Goal: Information Seeking & Learning: Learn about a topic

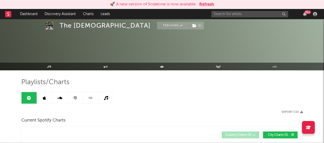
scroll to position [358, 0]
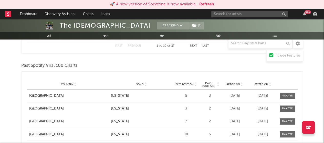
click at [208, 5] on button "Refresh" at bounding box center [206, 4] width 15 height 6
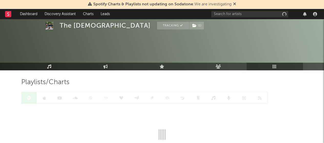
scroll to position [36, 0]
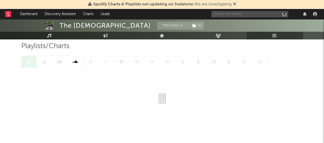
click at [224, 12] on input "text" at bounding box center [249, 14] width 77 height 6
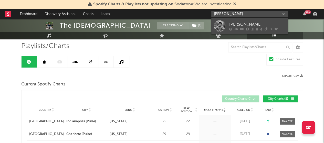
type input "[PERSON_NAME]"
click at [231, 23] on div "[PERSON_NAME]" at bounding box center [257, 24] width 56 height 6
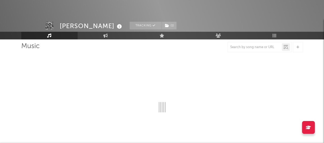
select select "6m"
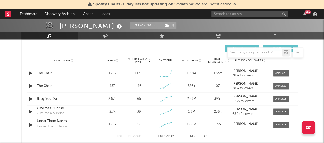
scroll to position [360, 0]
click at [282, 70] on span at bounding box center [280, 73] width 15 height 6
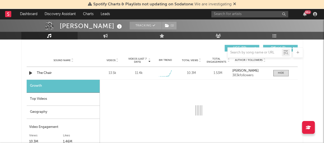
select select "1w"
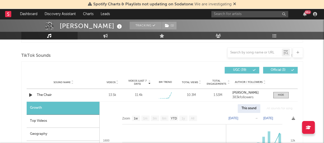
scroll to position [337, 0]
click at [278, 95] on div at bounding box center [281, 95] width 6 height 4
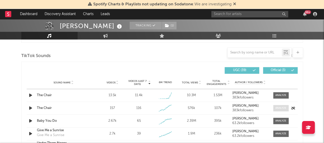
click at [279, 108] on div at bounding box center [280, 108] width 11 height 4
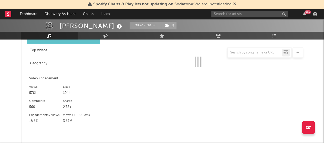
select select "1w"
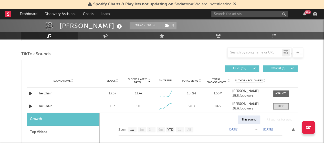
scroll to position [338, 0]
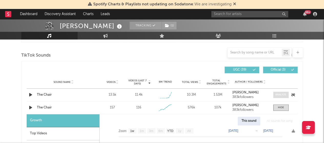
click at [276, 94] on div at bounding box center [280, 95] width 11 height 4
select select "1w"
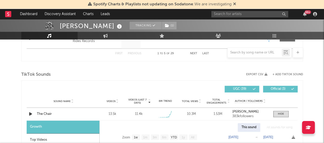
scroll to position [364, 0]
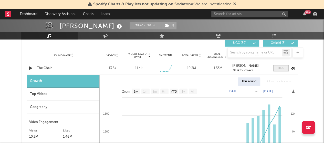
click at [280, 66] on div at bounding box center [281, 68] width 6 height 4
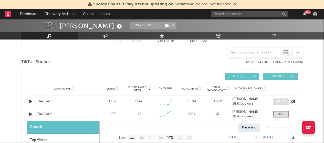
scroll to position [329, 0]
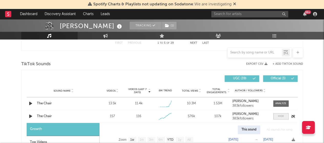
click at [283, 116] on div at bounding box center [281, 116] width 6 height 4
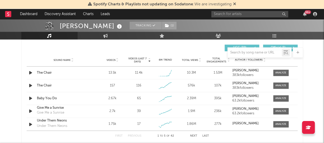
scroll to position [360, 0]
click at [242, 50] on div at bounding box center [254, 52] width 54 height 6
click at [240, 52] on input "text" at bounding box center [254, 53] width 54 height 4
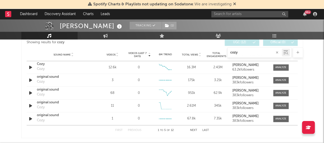
scroll to position [303, 0]
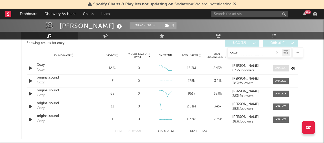
type input "cozy"
click at [278, 69] on div at bounding box center [280, 68] width 11 height 4
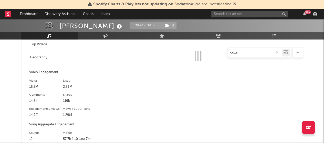
scroll to position [354, 0]
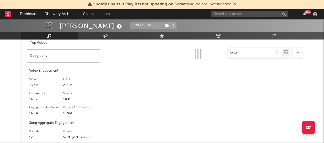
select select "6m"
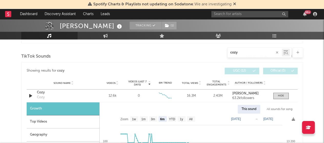
scroll to position [271, 0]
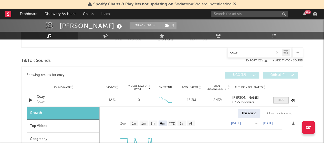
click at [283, 100] on div at bounding box center [281, 100] width 6 height 4
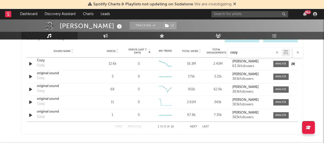
scroll to position [305, 0]
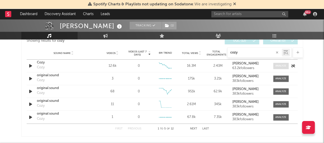
click at [276, 66] on div at bounding box center [280, 66] width 11 height 4
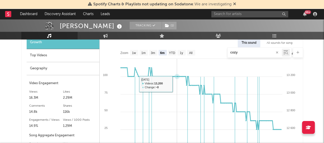
scroll to position [324, 0]
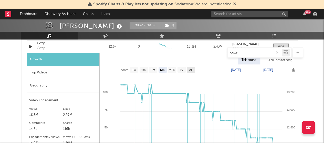
click at [187, 69] on rect at bounding box center [191, 70] width 8 height 6
select select "All"
type input "[DATE]"
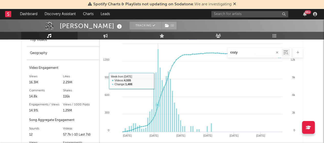
scroll to position [367, 0]
